Goal: Task Accomplishment & Management: Use online tool/utility

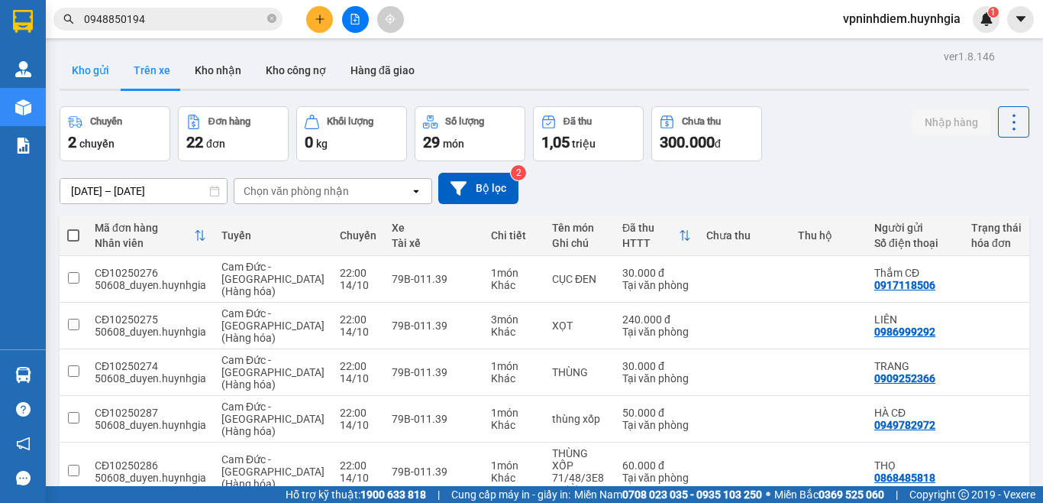
click at [99, 71] on button "Kho gửi" at bounding box center [91, 70] width 62 height 37
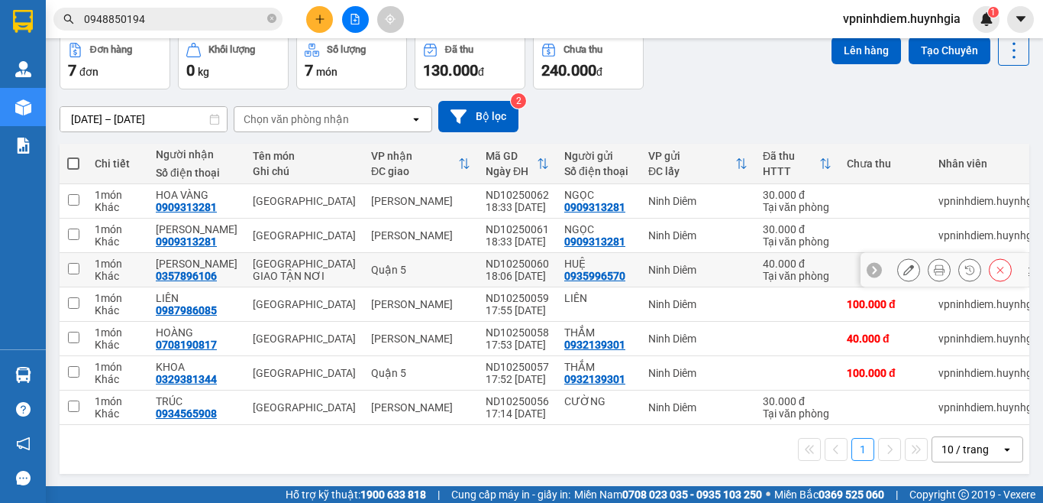
scroll to position [86, 0]
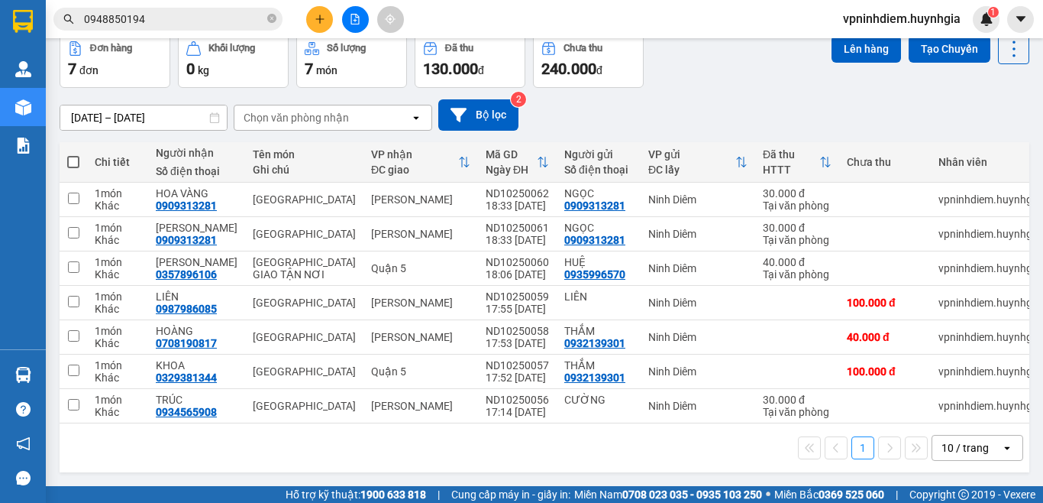
click at [75, 156] on span at bounding box center [73, 162] width 12 height 12
click at [73, 154] on input "checkbox" at bounding box center [73, 154] width 0 height 0
checkbox input "true"
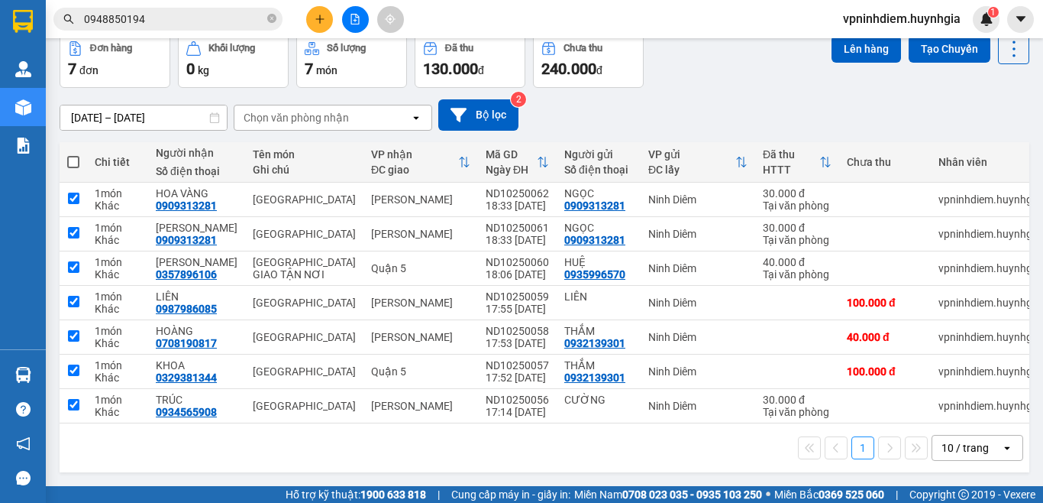
checkbox input "true"
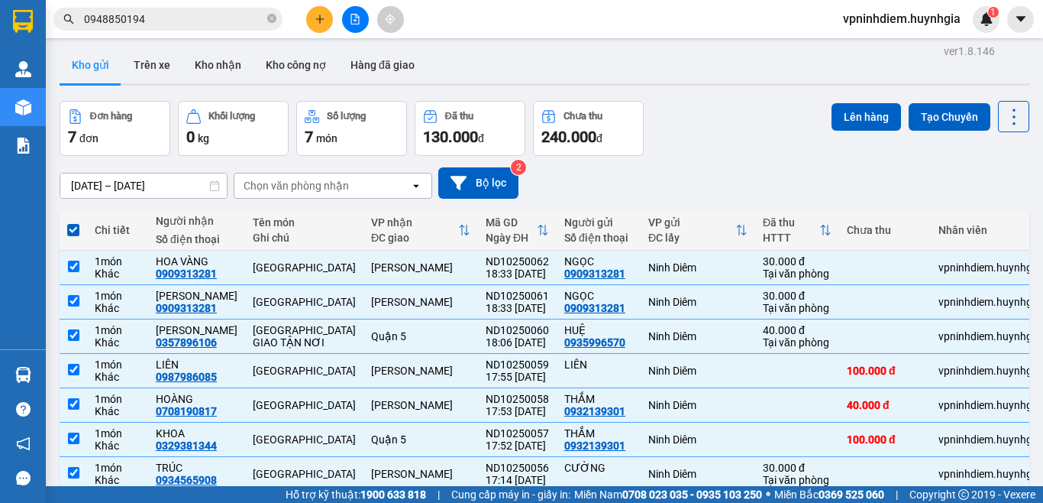
scroll to position [0, 0]
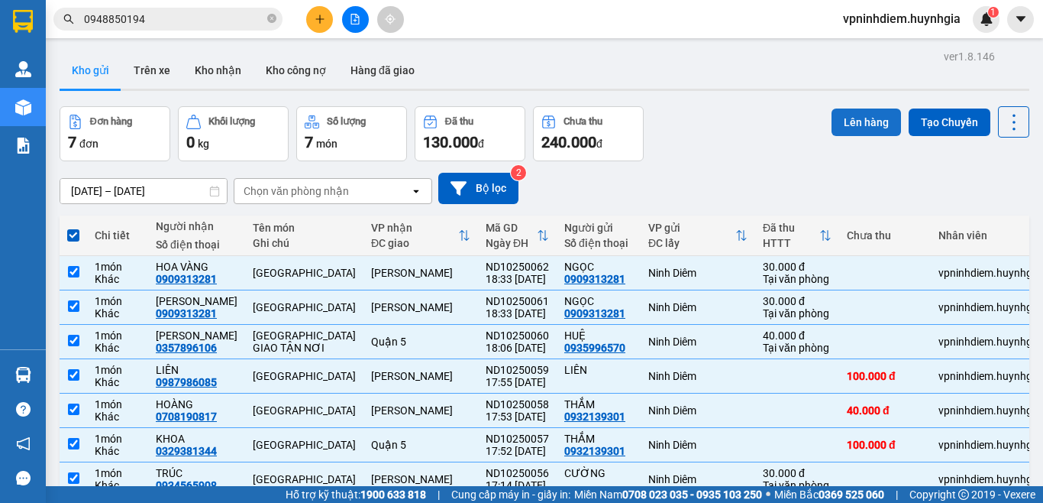
click at [838, 121] on button "Lên hàng" at bounding box center [866, 121] width 69 height 27
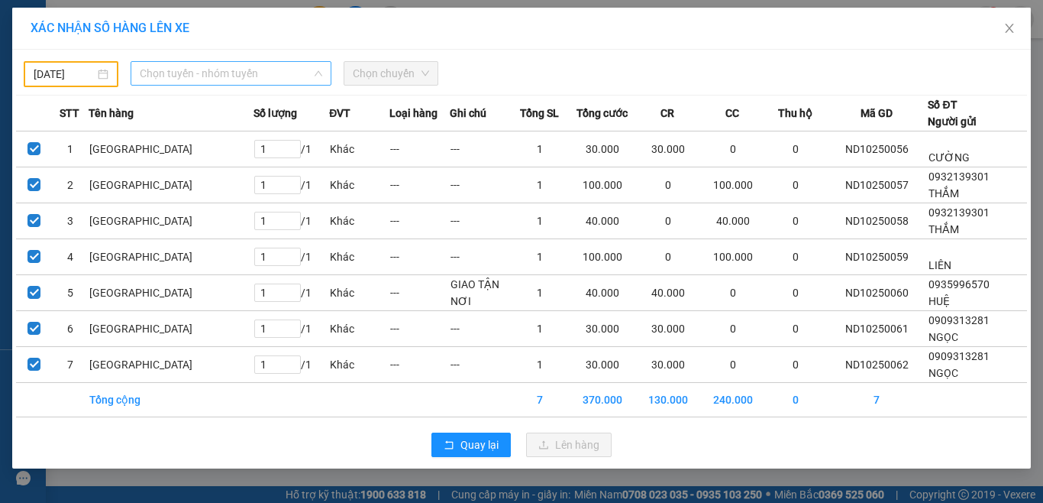
click at [298, 75] on span "Chọn tuyến - nhóm tuyến" at bounding box center [231, 73] width 183 height 23
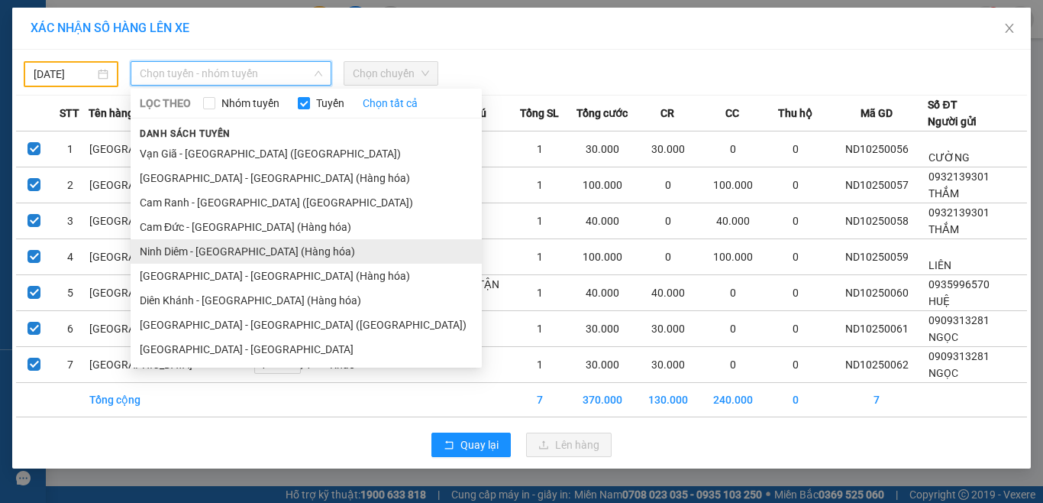
click at [273, 249] on li "Ninh Diêm - [GEOGRAPHIC_DATA] (Hàng hóa)" at bounding box center [306, 251] width 351 height 24
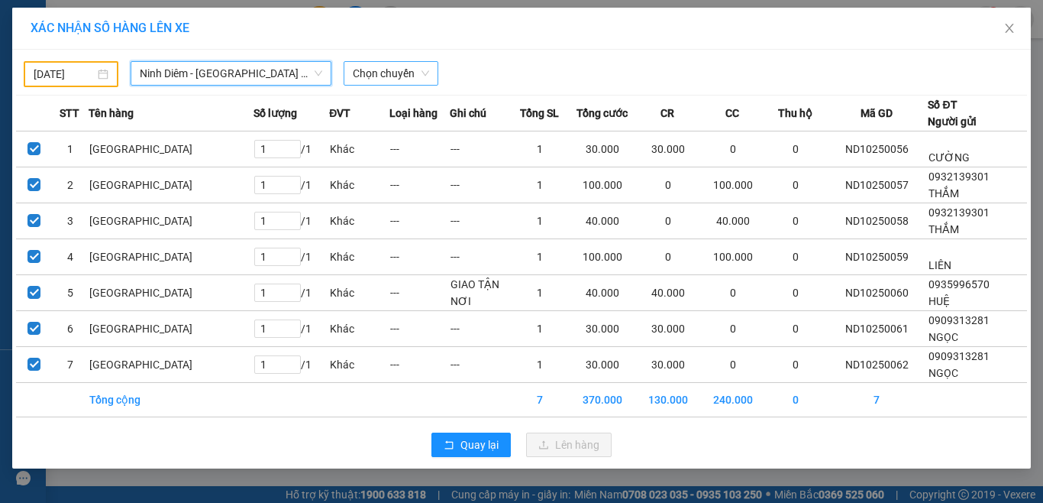
click at [427, 72] on span "Chọn chuyến" at bounding box center [391, 73] width 76 height 23
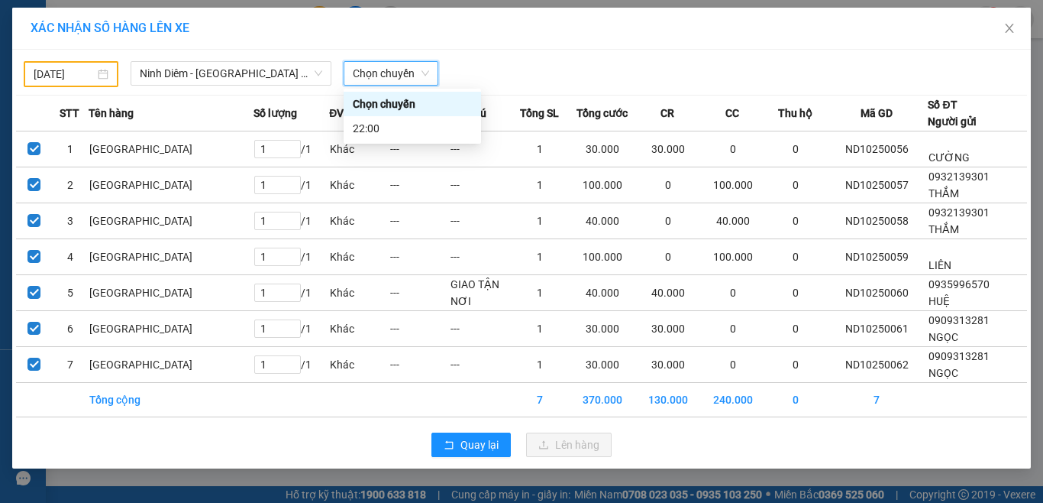
click at [394, 72] on span "Chọn chuyến" at bounding box center [391, 73] width 76 height 23
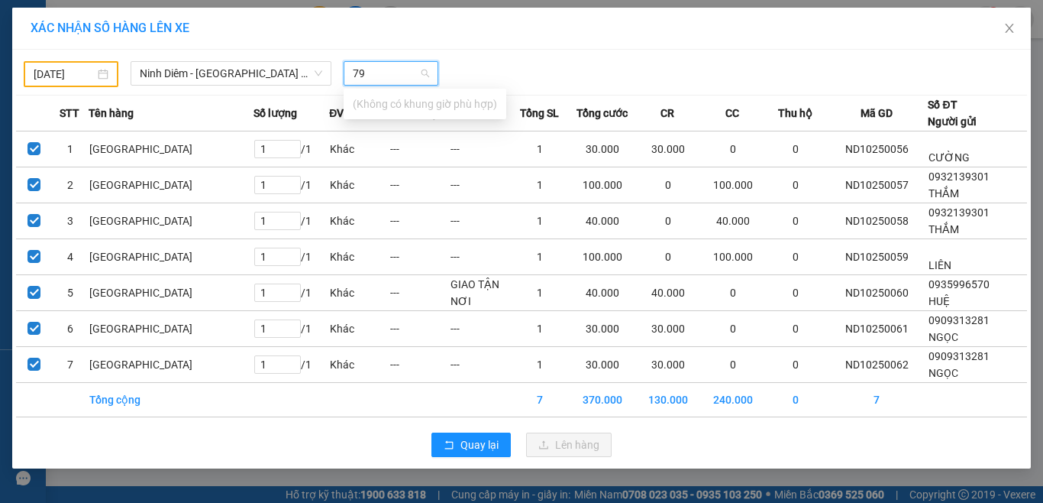
type input "7"
click at [378, 135] on div "22:00" at bounding box center [412, 128] width 119 height 17
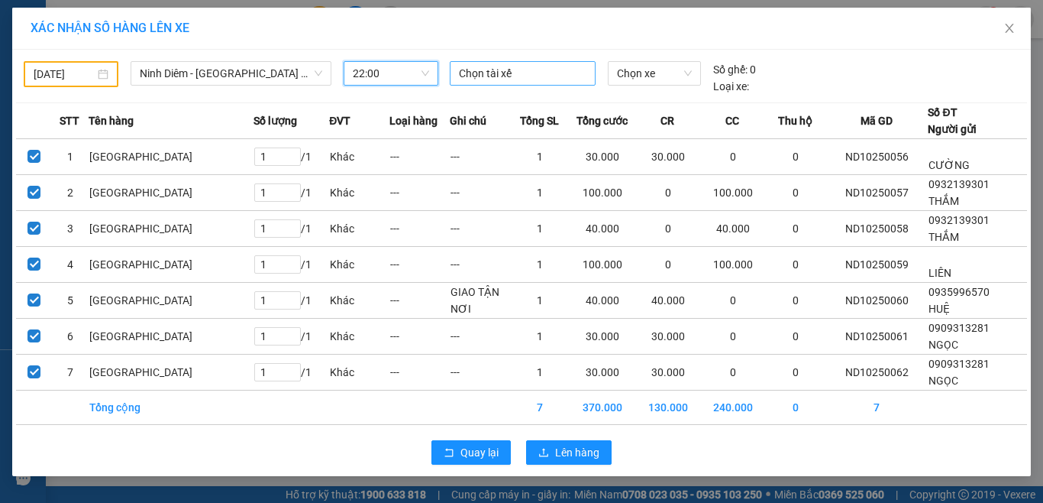
click at [515, 73] on div at bounding box center [523, 73] width 139 height 18
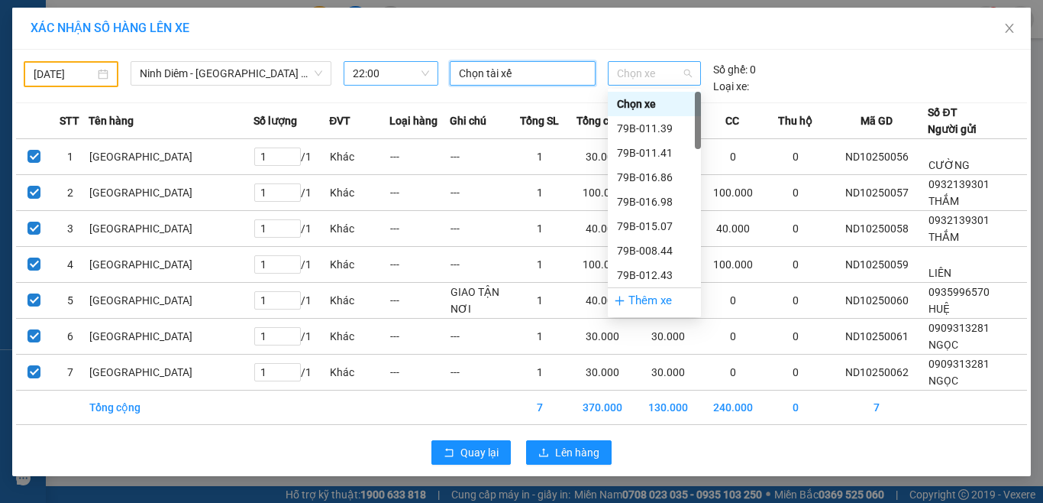
click at [657, 74] on span "Chọn xe" at bounding box center [654, 73] width 75 height 23
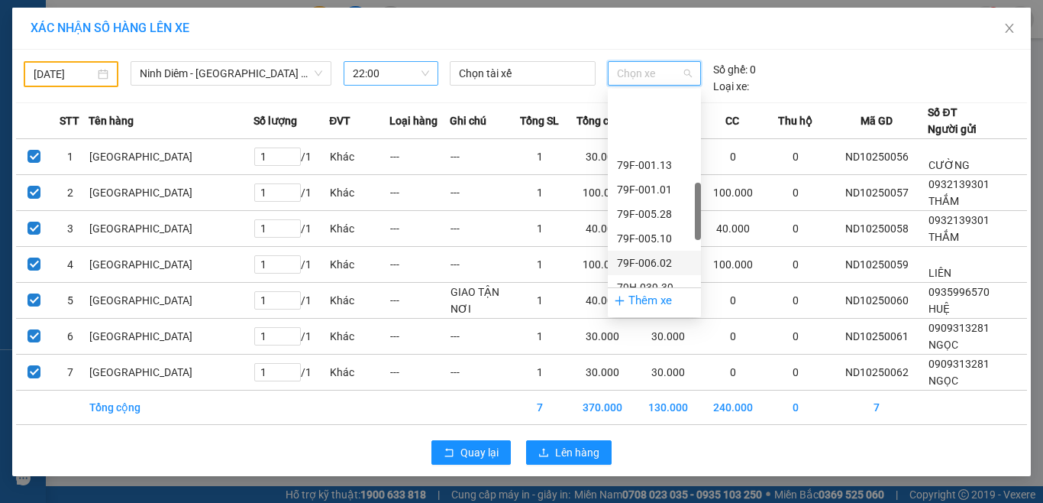
scroll to position [458, 0]
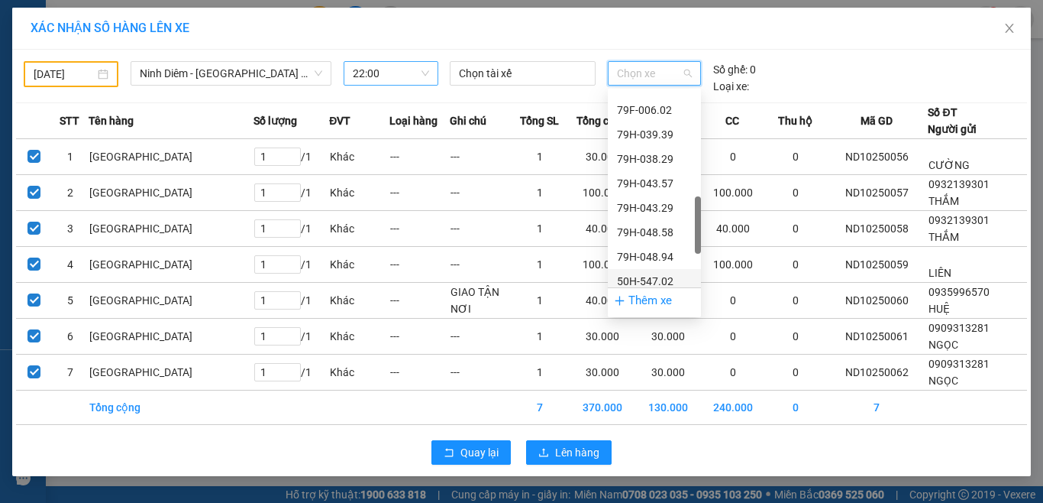
click at [665, 278] on div "50H-547.02" at bounding box center [654, 281] width 75 height 17
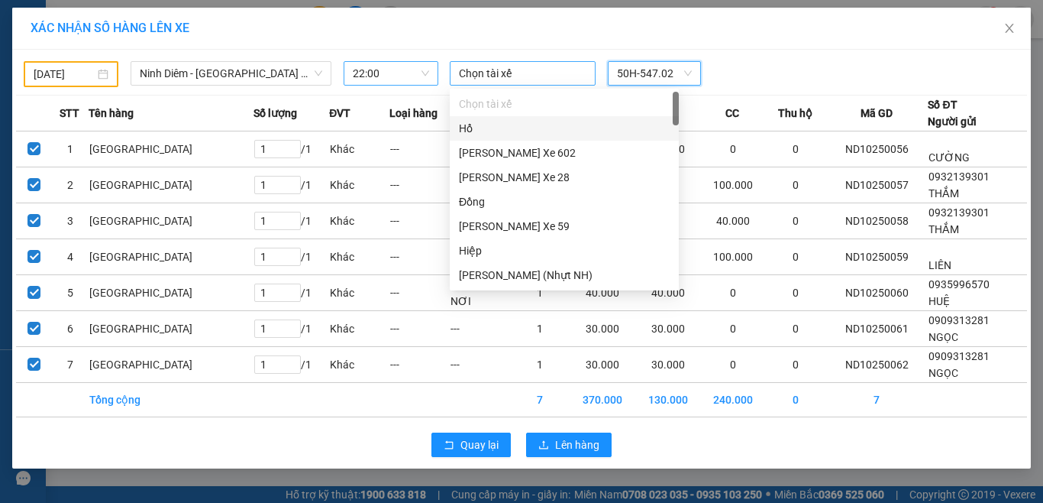
click at [574, 76] on div at bounding box center [523, 73] width 139 height 18
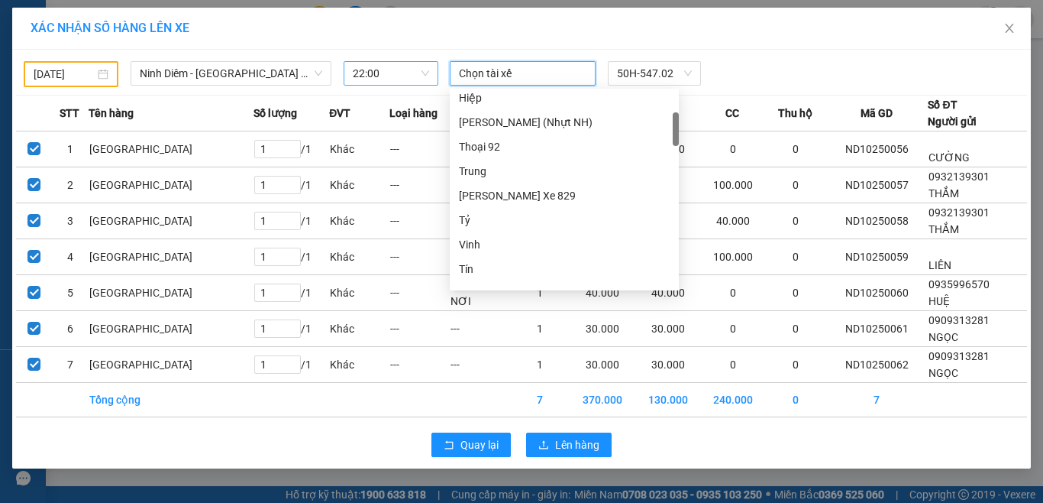
scroll to position [0, 0]
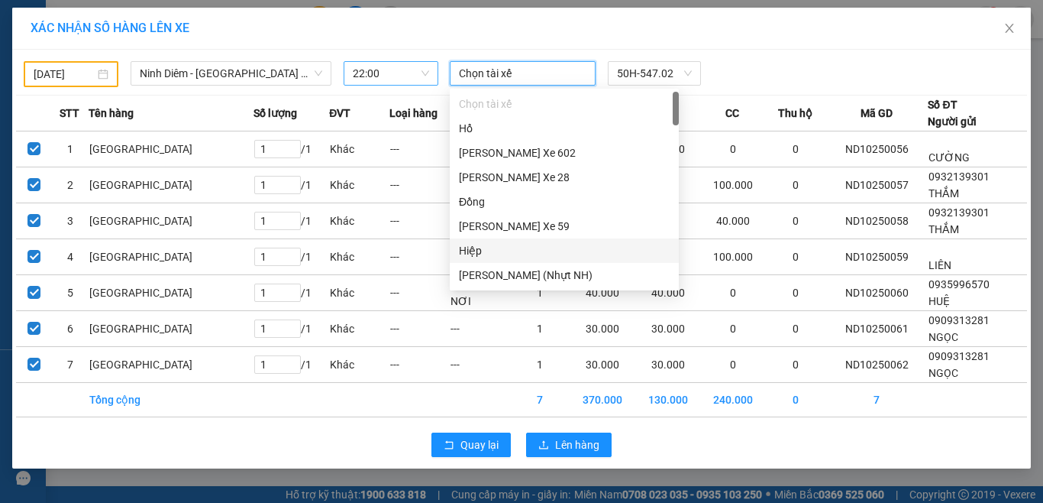
click at [477, 250] on div "Hiệp" at bounding box center [564, 250] width 211 height 17
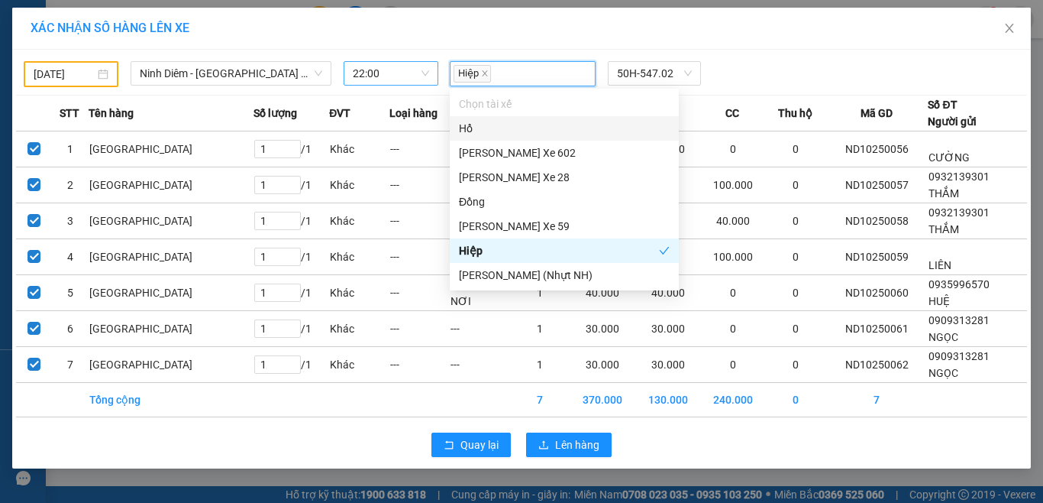
click at [758, 62] on div "Hiệp 50H-547.02" at bounding box center [655, 73] width 423 height 25
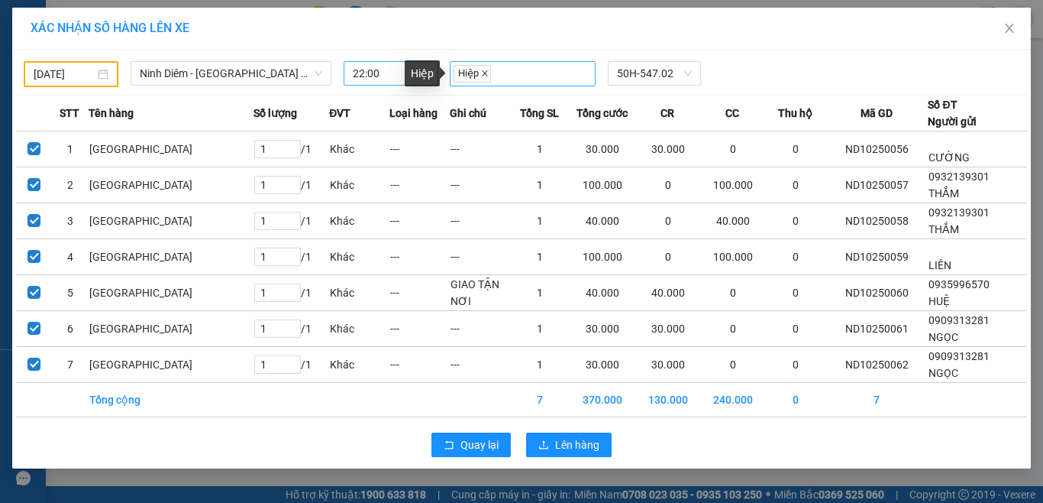
click at [486, 77] on icon "close" at bounding box center [485, 73] width 8 height 8
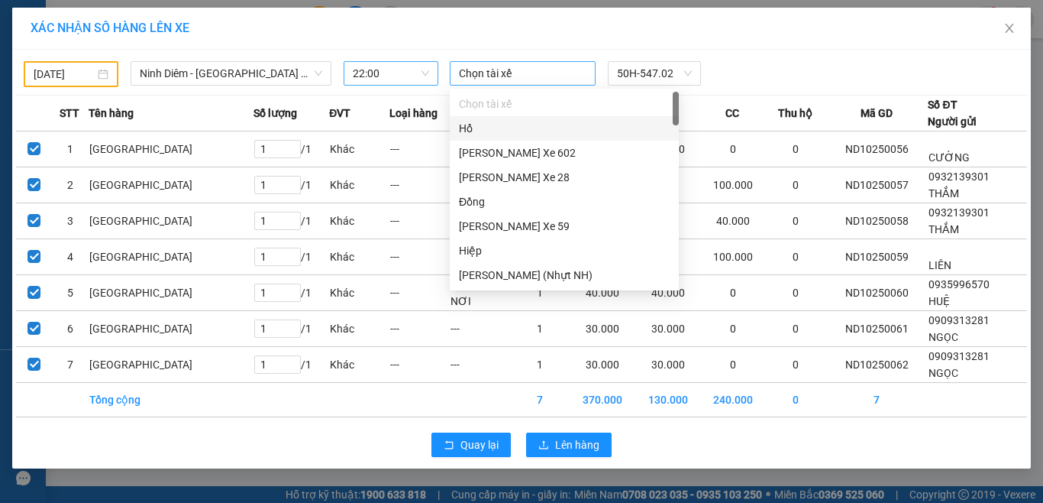
click at [774, 69] on div "Chọn tài xế 50H-547.02" at bounding box center [655, 73] width 423 height 24
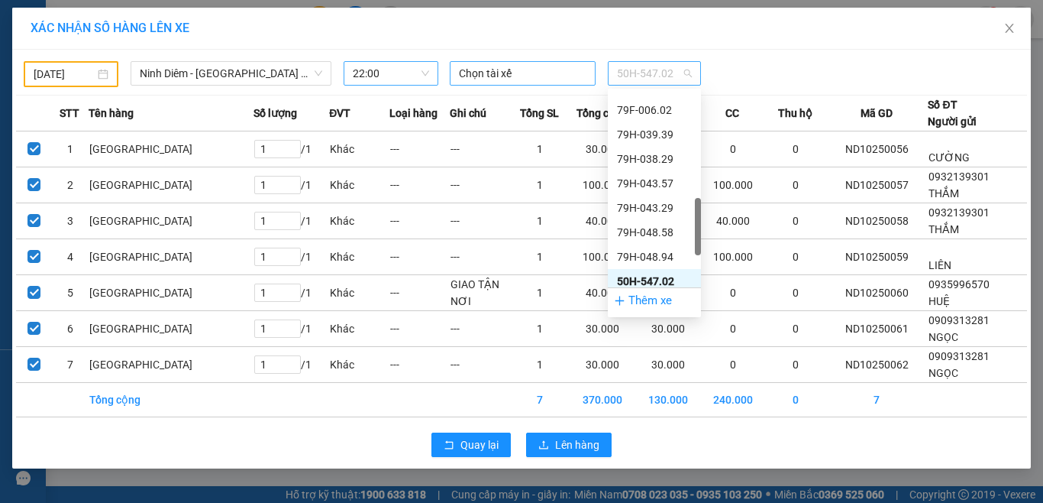
click at [679, 76] on span "50H-547.02" at bounding box center [654, 73] width 75 height 23
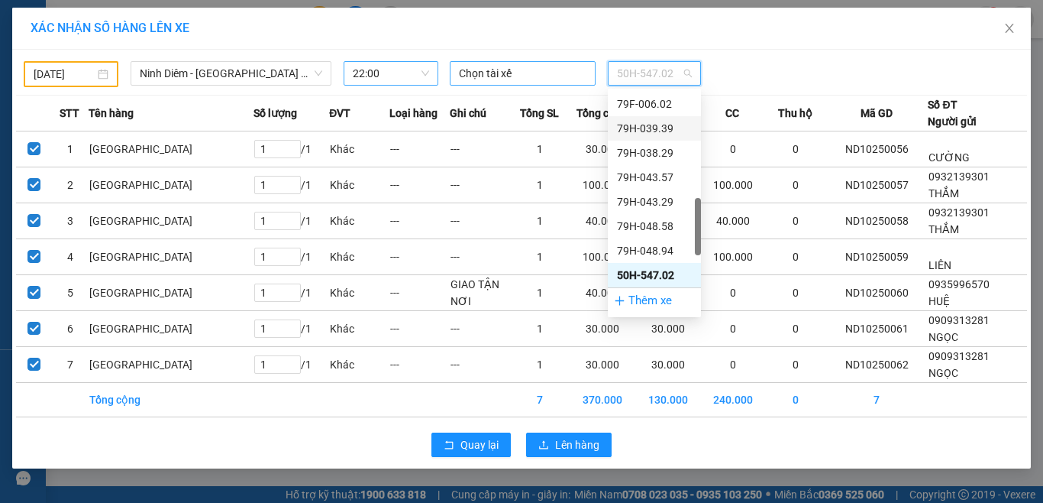
click at [751, 64] on div "Chọn tài xế 50H-547.02" at bounding box center [655, 73] width 423 height 24
drag, startPoint x: 677, startPoint y: 75, endPoint x: 561, endPoint y: 63, distance: 116.0
click at [561, 63] on div "Chọn tài xế 50H-547.02" at bounding box center [655, 73] width 423 height 24
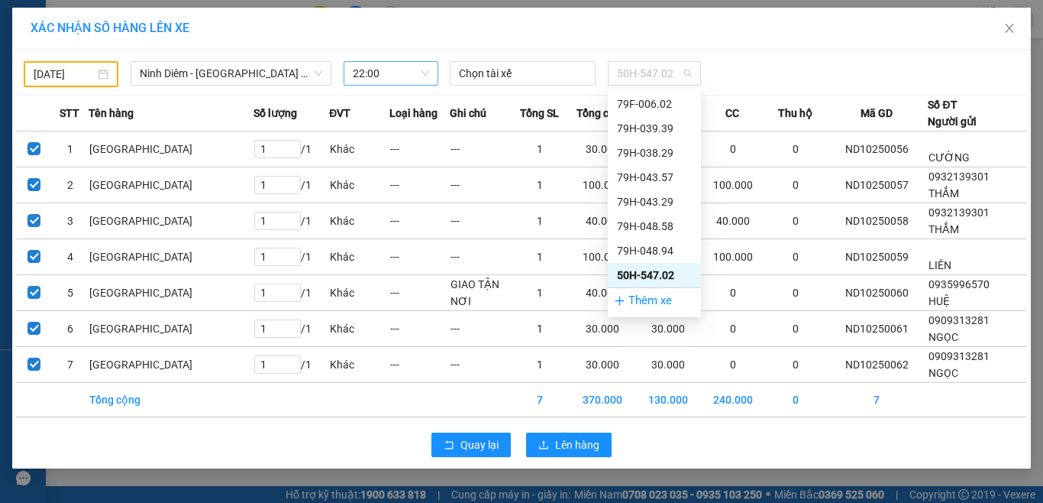
click at [475, 31] on div "XÁC NHẬN SỐ HÀNG LÊN XE" at bounding box center [522, 28] width 982 height 17
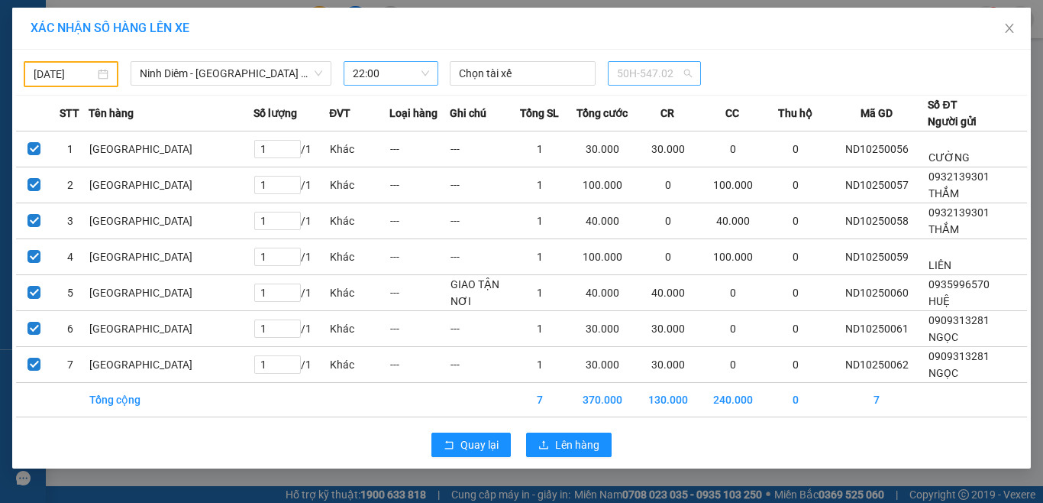
click at [686, 73] on span "50H-547.02" at bounding box center [654, 73] width 75 height 23
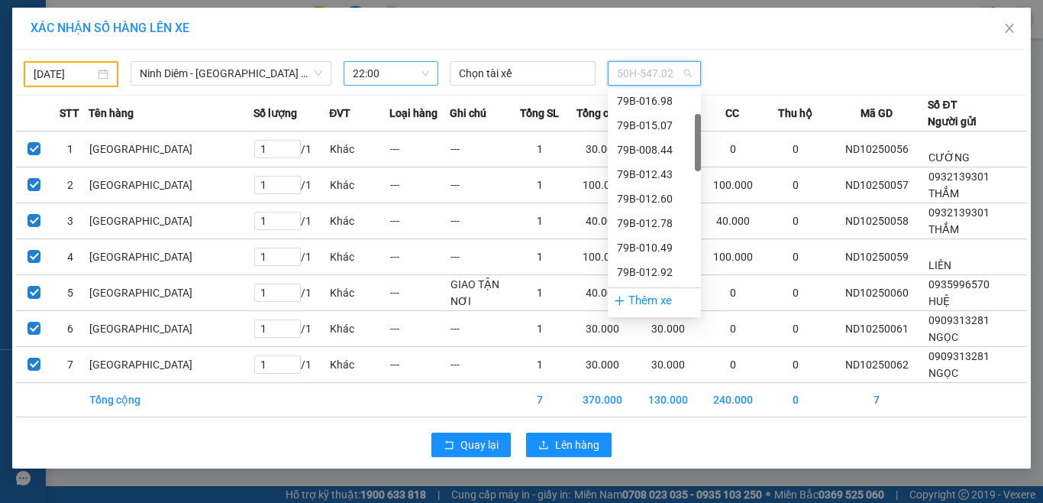
scroll to position [0, 0]
click at [630, 109] on div "Chọn xe" at bounding box center [654, 103] width 75 height 17
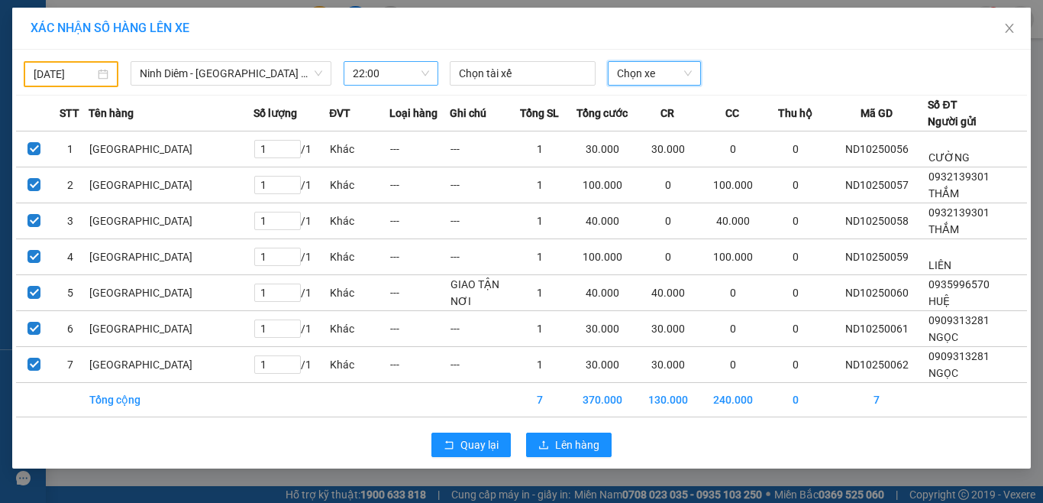
click at [735, 57] on div "[DATE] [GEOGRAPHIC_DATA] - [GEOGRAPHIC_DATA] ([GEOGRAPHIC_DATA]) LỌC THEO Nhóm …" at bounding box center [521, 70] width 1011 height 34
click at [572, 442] on span "Lên hàng" at bounding box center [577, 444] width 44 height 17
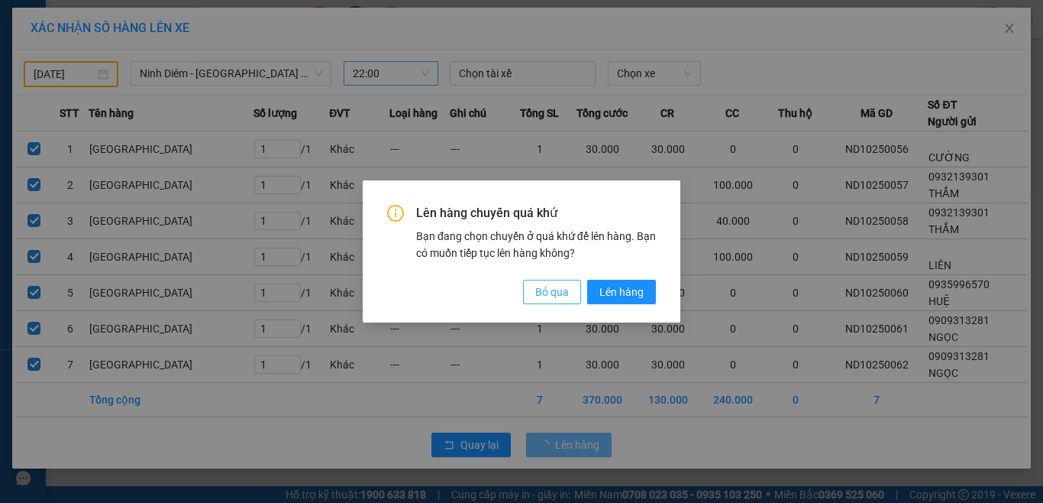
click at [541, 291] on span "Bỏ qua" at bounding box center [552, 291] width 34 height 17
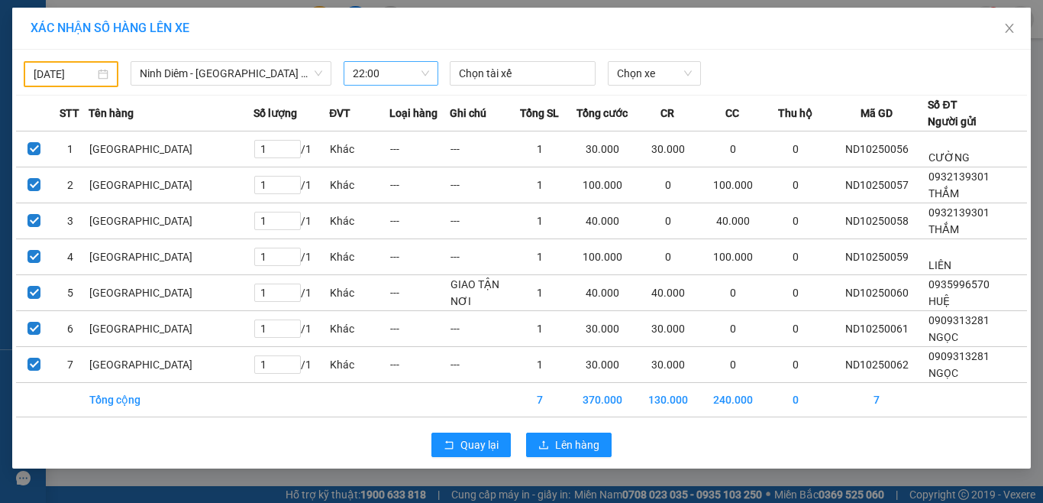
click at [105, 75] on div "[DATE]" at bounding box center [71, 74] width 75 height 17
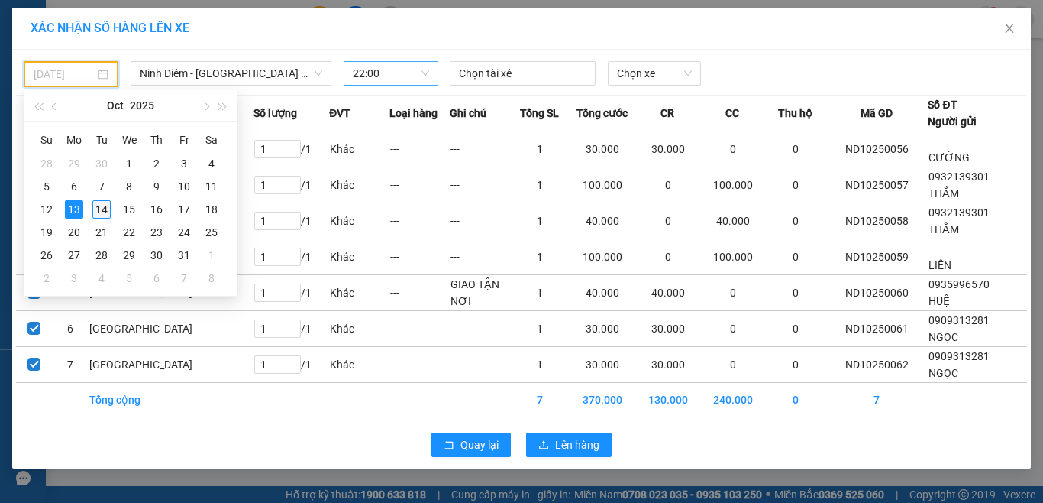
click at [98, 208] on div "14" at bounding box center [101, 209] width 18 height 18
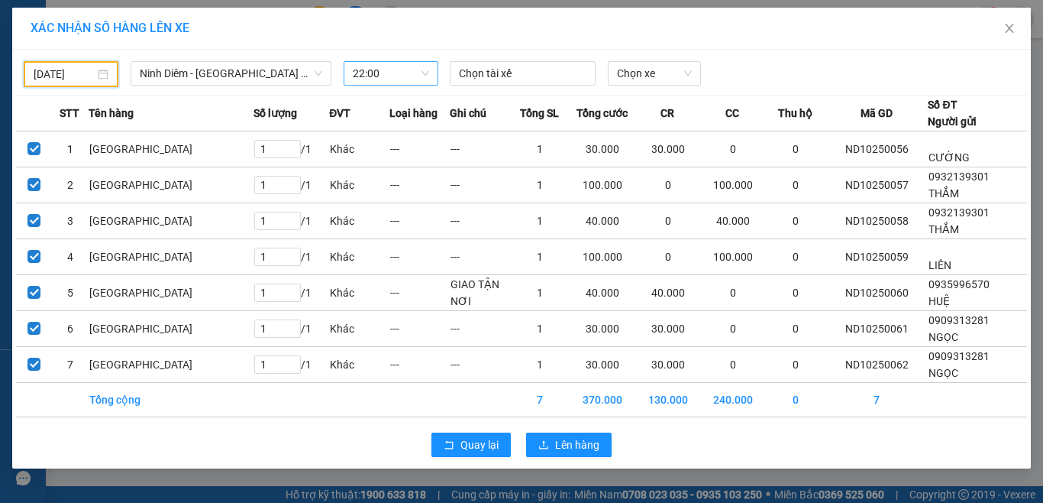
type input "[DATE]"
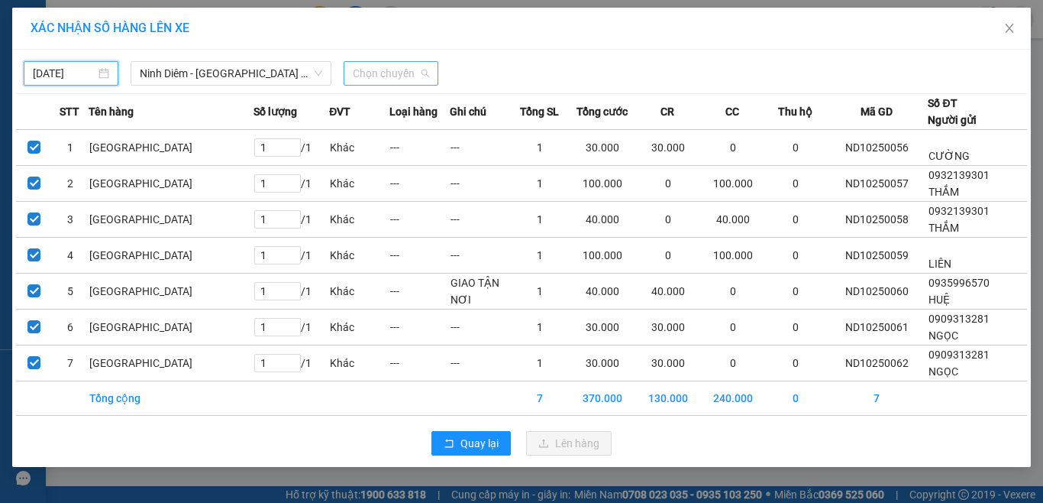
click at [403, 74] on span "Chọn chuyến" at bounding box center [391, 73] width 76 height 23
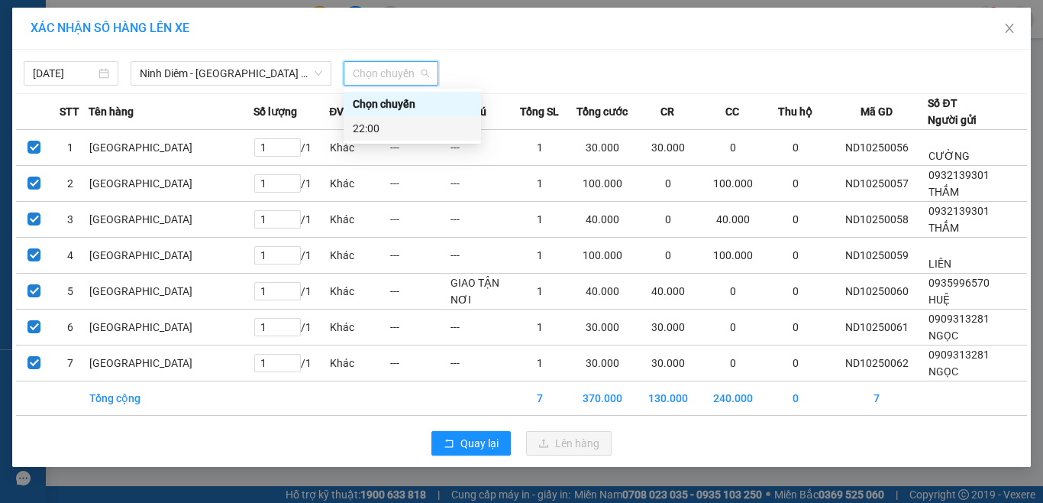
click at [388, 123] on div "22:00" at bounding box center [412, 128] width 119 height 17
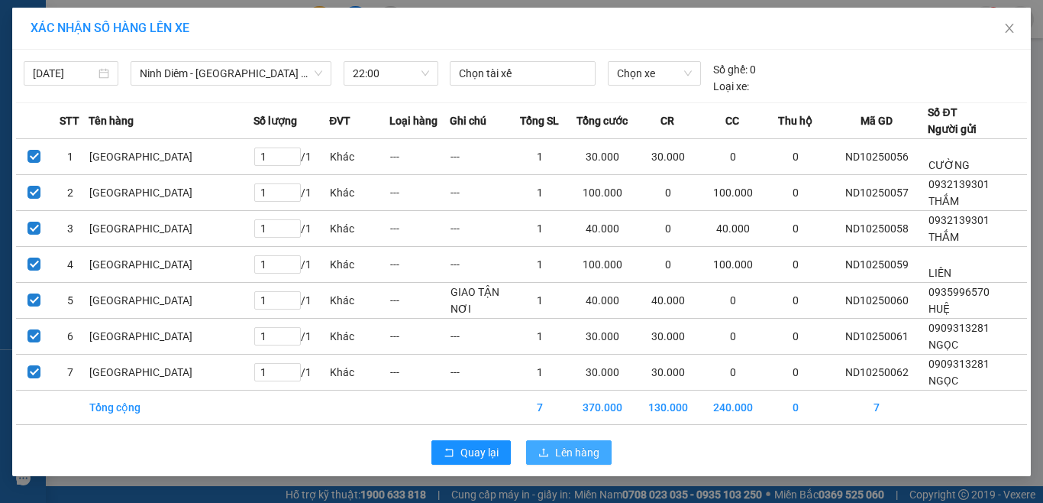
click at [590, 450] on span "Lên hàng" at bounding box center [577, 452] width 44 height 17
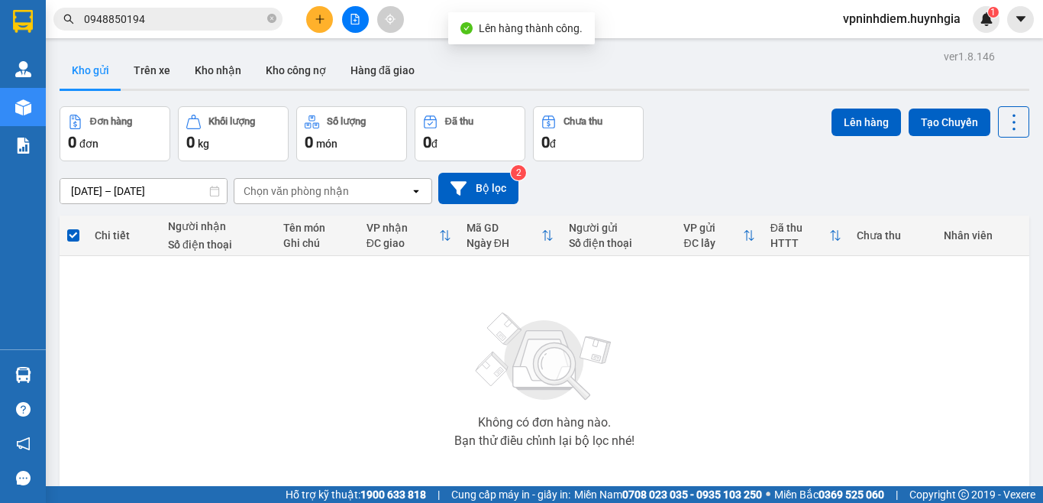
click at [357, 15] on icon "file-add" at bounding box center [355, 19] width 8 height 11
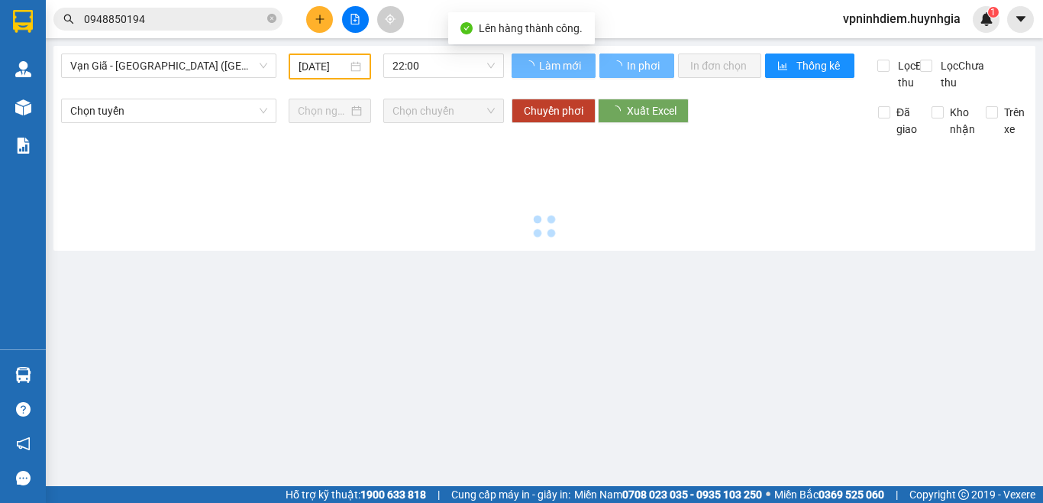
type input "[DATE]"
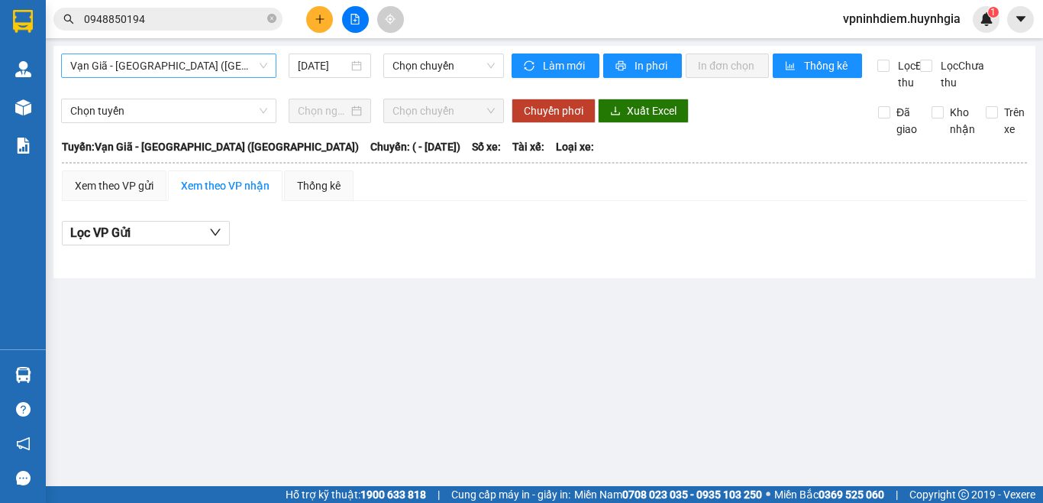
click at [180, 64] on span "Vạn Giã - [GEOGRAPHIC_DATA] ([GEOGRAPHIC_DATA])" at bounding box center [168, 65] width 197 height 23
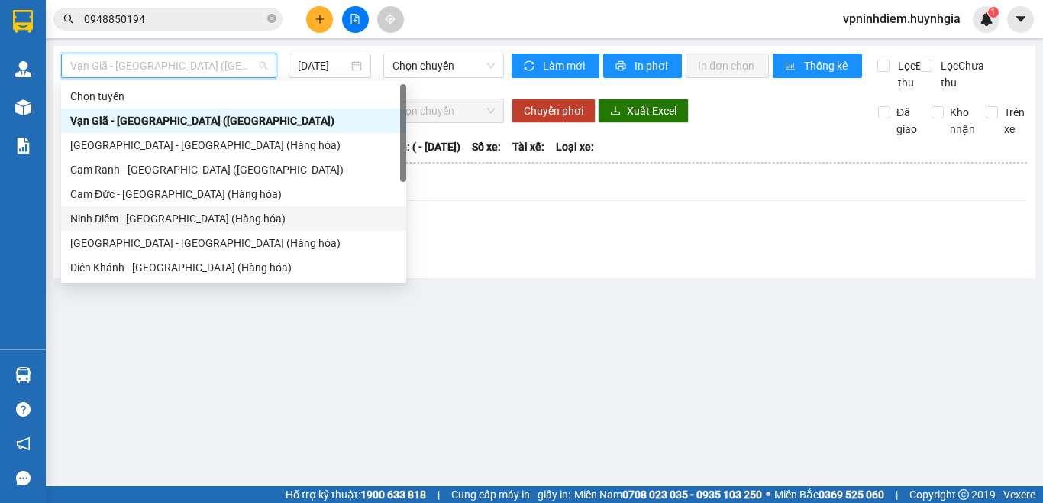
click at [162, 217] on div "Ninh Diêm - [GEOGRAPHIC_DATA] (Hàng hóa)" at bounding box center [233, 218] width 327 height 17
type input "[DATE]"
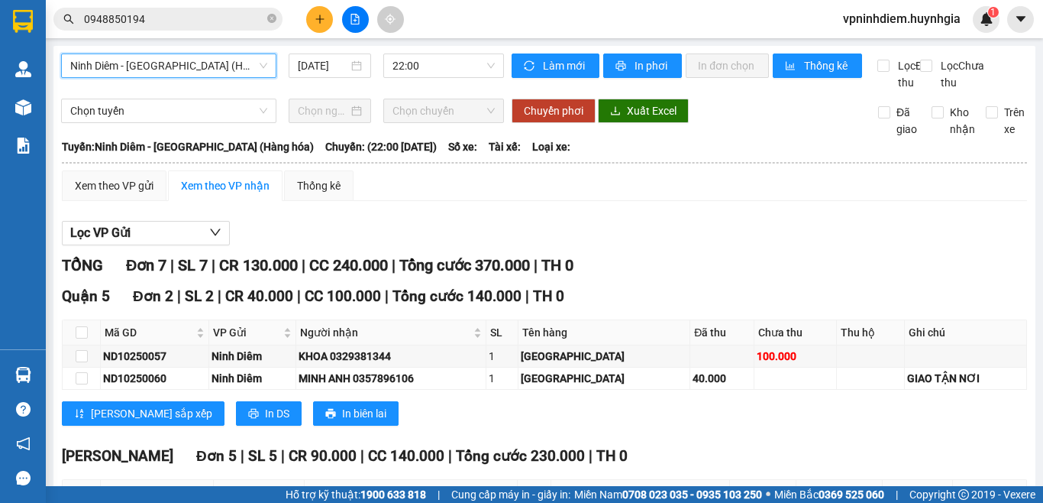
click at [244, 66] on span "Ninh Diêm - [GEOGRAPHIC_DATA] (Hàng hóa)" at bounding box center [168, 65] width 197 height 23
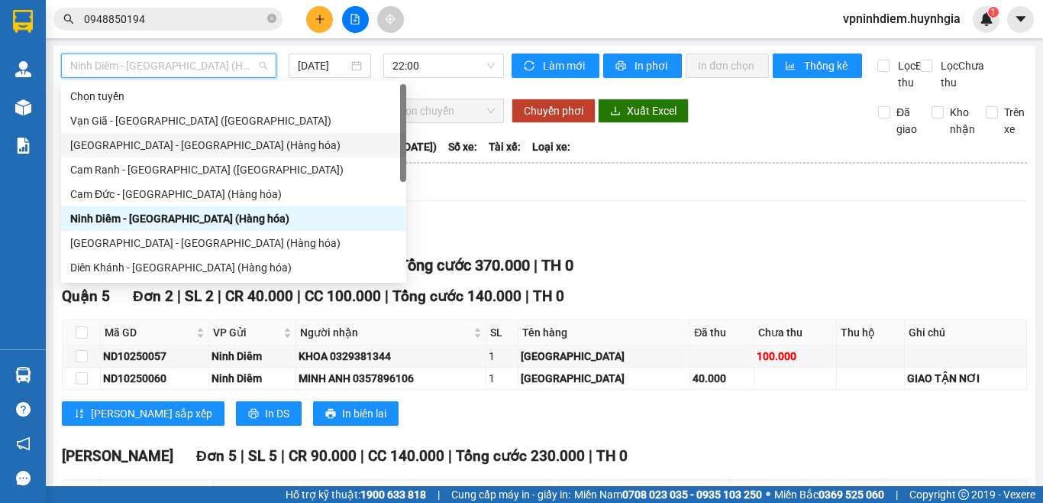
click at [203, 144] on div "[GEOGRAPHIC_DATA] - [GEOGRAPHIC_DATA] (Hàng hóa)" at bounding box center [233, 145] width 327 height 17
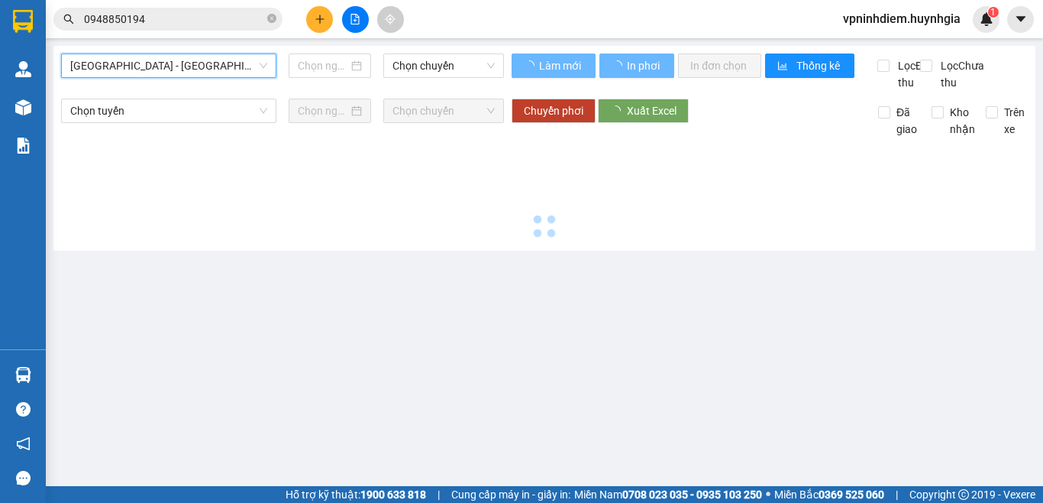
type input "[DATE]"
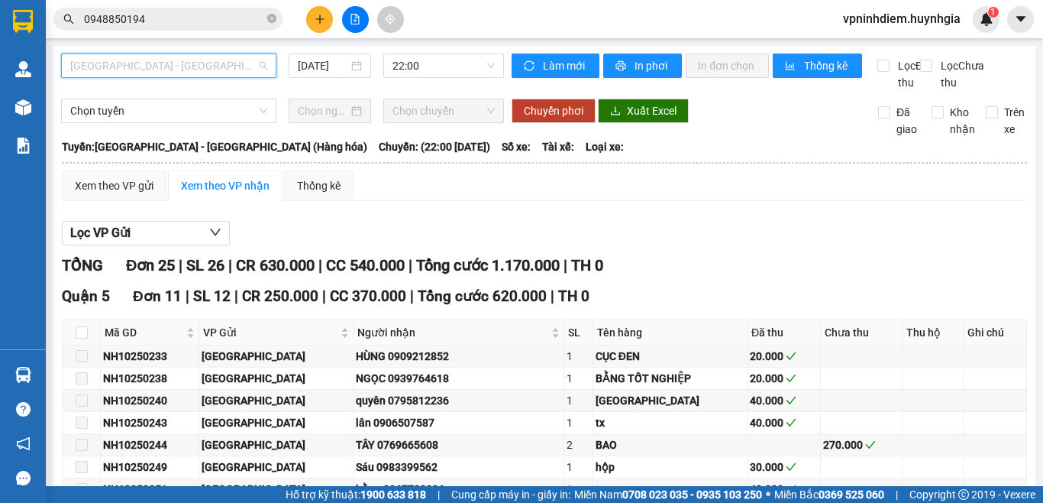
click at [175, 69] on span "[GEOGRAPHIC_DATA] - [GEOGRAPHIC_DATA] (Hàng hóa)" at bounding box center [168, 65] width 197 height 23
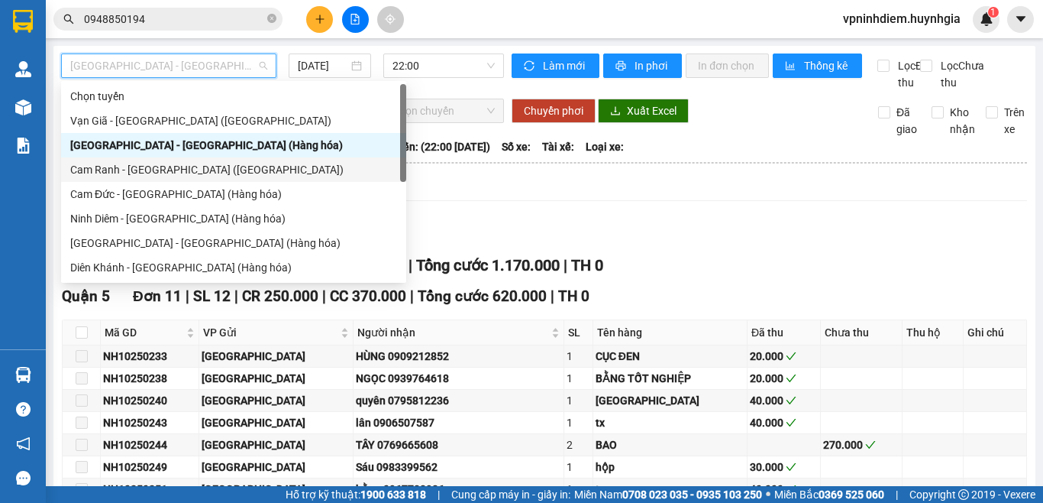
click at [176, 173] on div "Cam Ranh - [GEOGRAPHIC_DATA] ([GEOGRAPHIC_DATA])" at bounding box center [233, 169] width 327 height 17
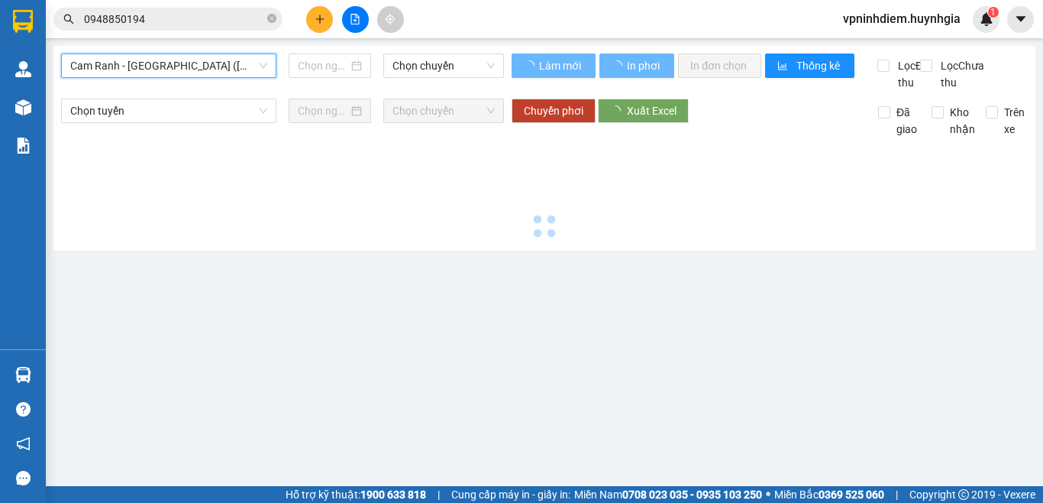
type input "[DATE]"
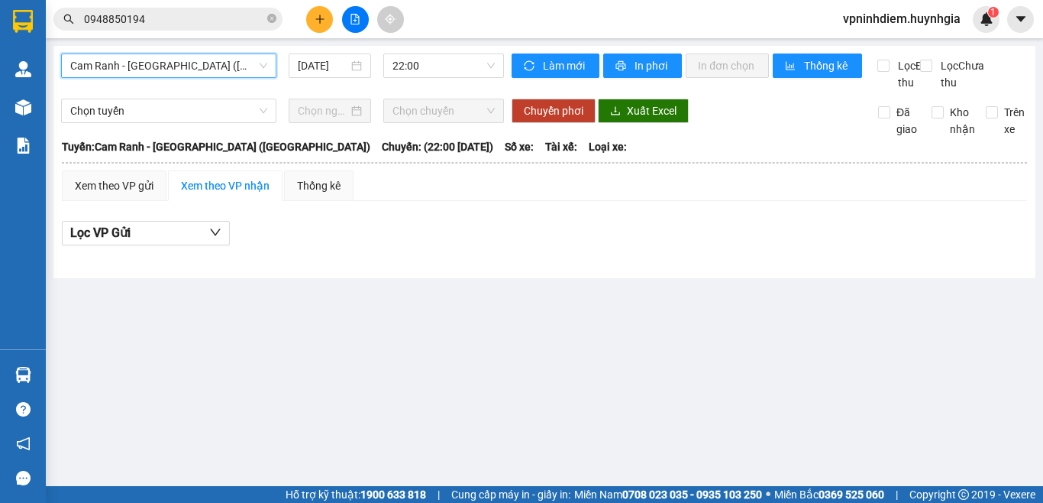
click at [182, 67] on span "Cam Ranh - [GEOGRAPHIC_DATA] ([GEOGRAPHIC_DATA])" at bounding box center [168, 65] width 197 height 23
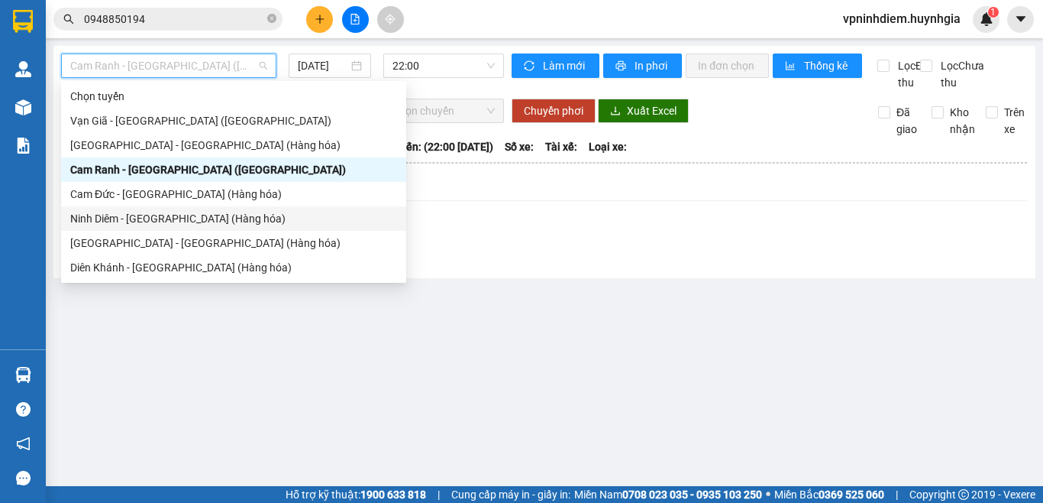
click at [152, 217] on div "Ninh Diêm - [GEOGRAPHIC_DATA] (Hàng hóa)" at bounding box center [233, 218] width 327 height 17
type input "[DATE]"
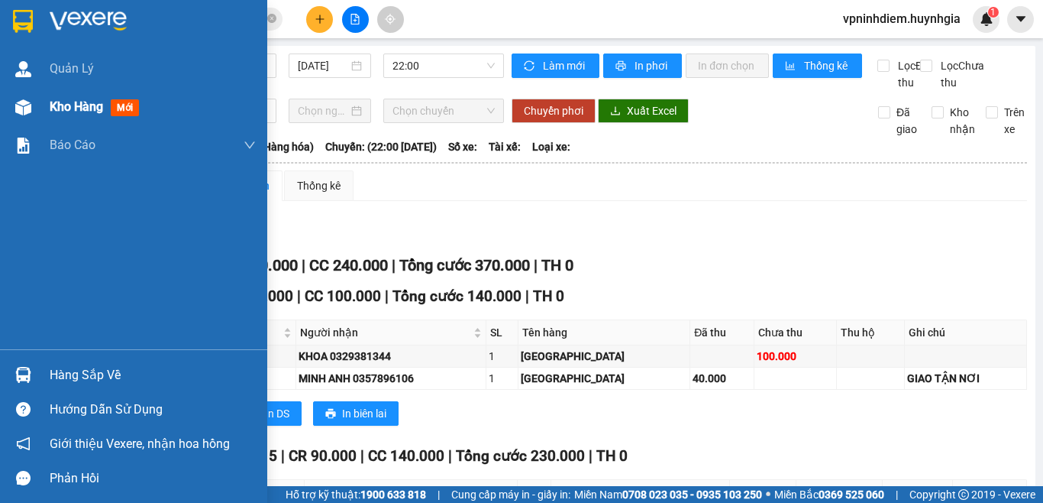
click at [38, 108] on div "Kho hàng mới" at bounding box center [133, 107] width 267 height 38
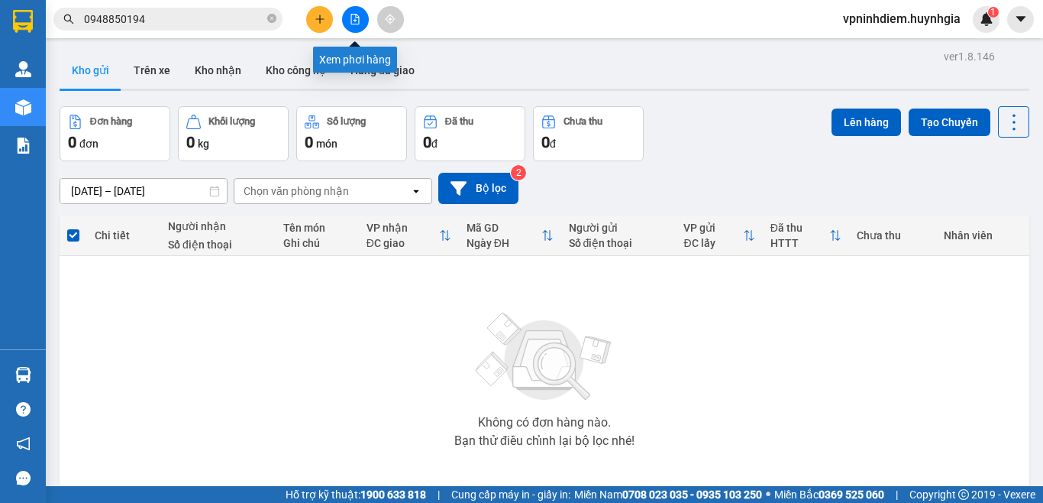
click at [359, 15] on icon "file-add" at bounding box center [355, 19] width 11 height 11
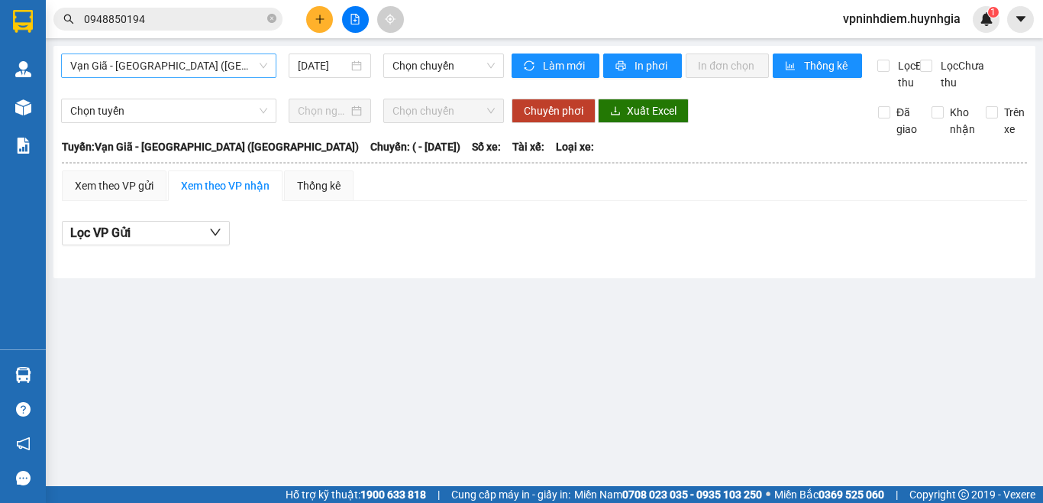
click at [162, 65] on span "Vạn Giã - [GEOGRAPHIC_DATA] ([GEOGRAPHIC_DATA])" at bounding box center [168, 65] width 197 height 23
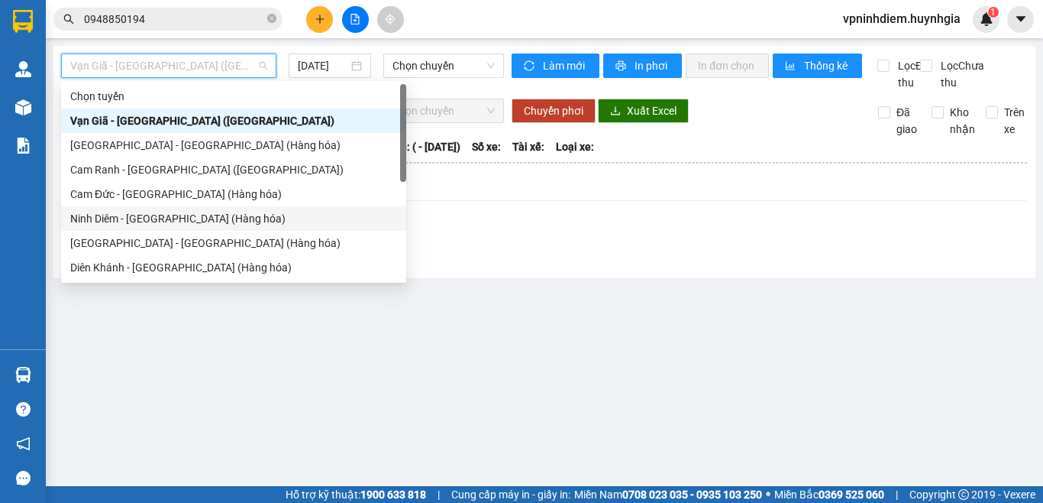
click at [150, 212] on div "Ninh Diêm - [GEOGRAPHIC_DATA] (Hàng hóa)" at bounding box center [233, 218] width 327 height 17
type input "[DATE]"
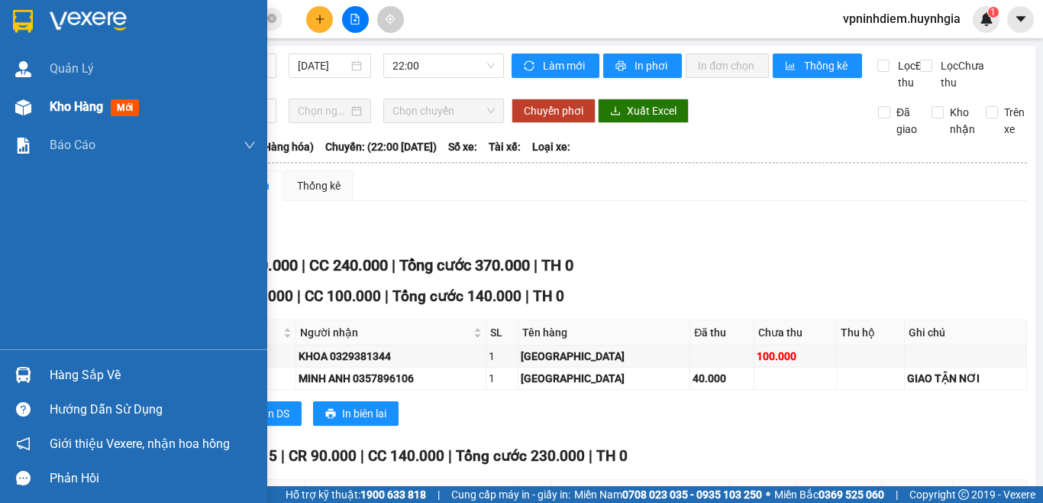
click at [79, 100] on span "Kho hàng" at bounding box center [76, 106] width 53 height 15
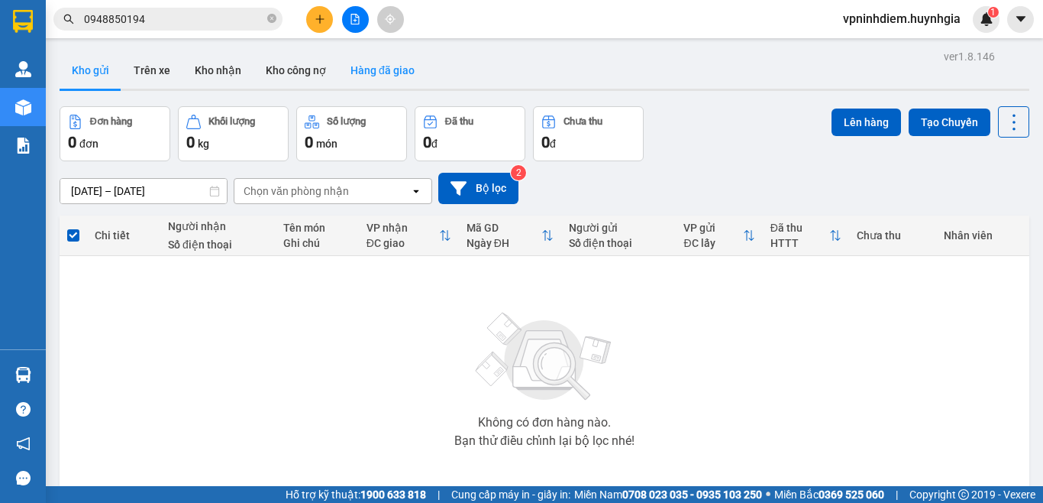
click at [367, 60] on button "Hàng đã giao" at bounding box center [382, 70] width 89 height 37
